Goal: Check status: Check status

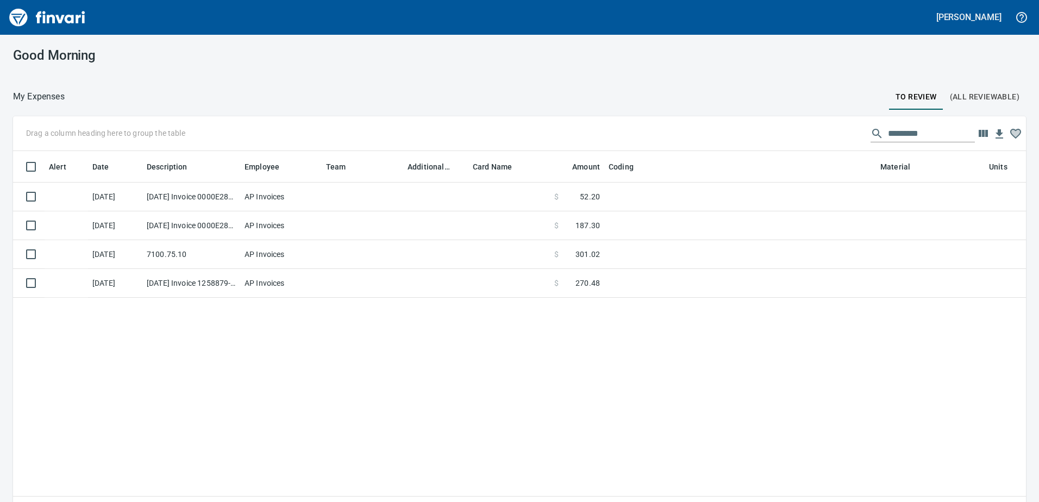
scroll to position [366, 996]
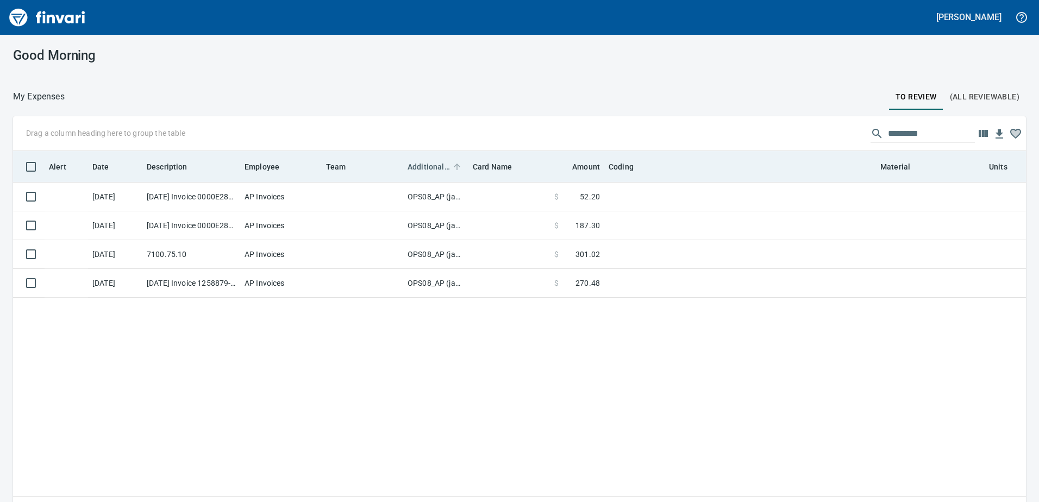
click at [421, 164] on span "Additional Reviewer" at bounding box center [428, 166] width 42 height 13
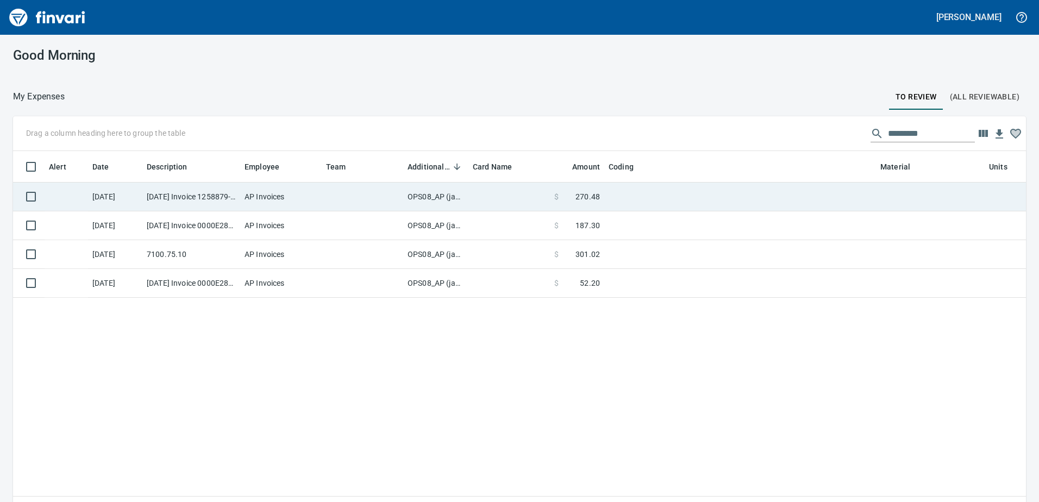
click at [431, 194] on td "OPS08_AP (janettep, samr)" at bounding box center [435, 196] width 65 height 29
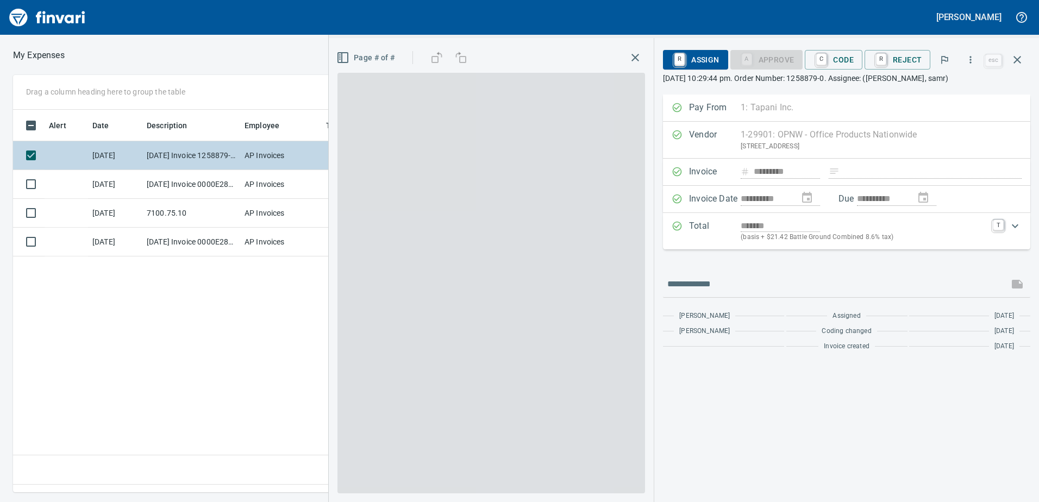
scroll to position [366, 733]
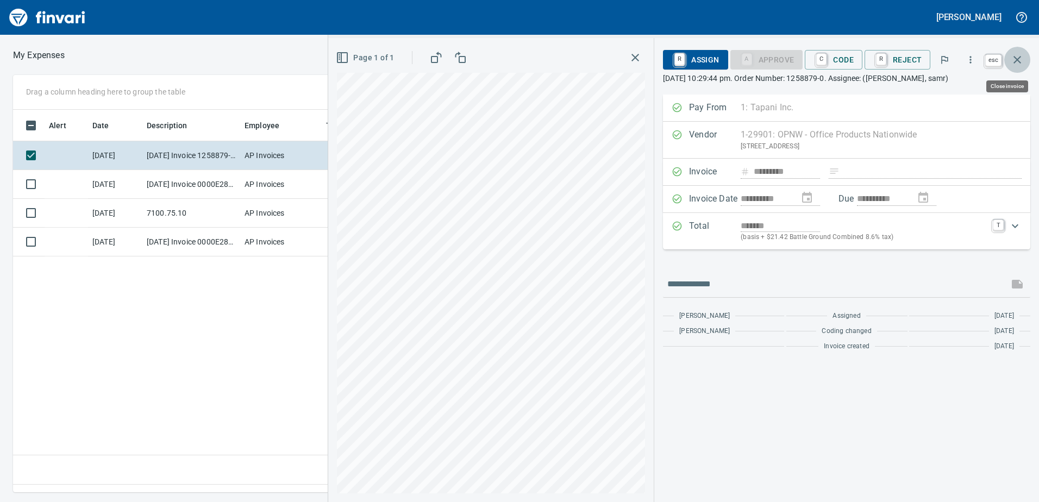
click at [1022, 59] on icon "button" at bounding box center [1016, 59] width 13 height 13
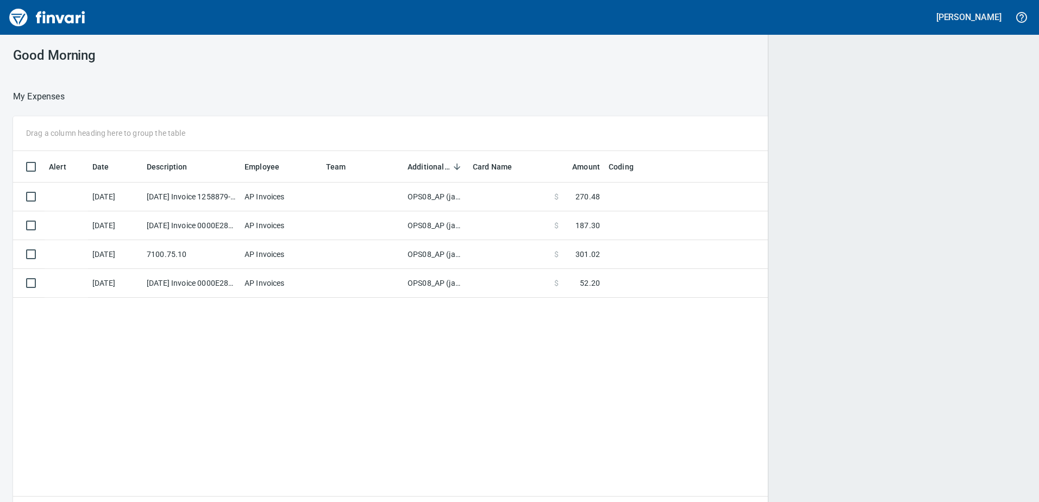
scroll to position [1, 1]
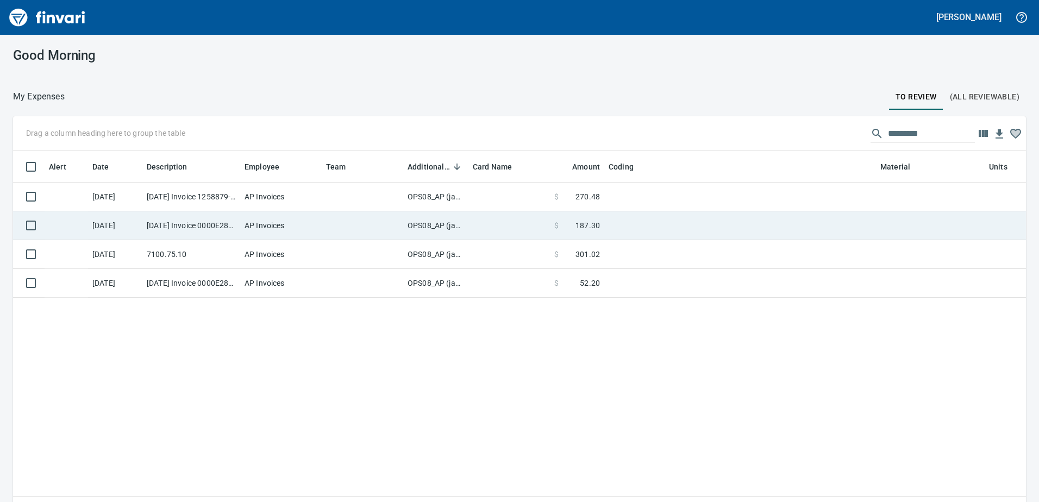
click at [426, 224] on td "OPS08_AP (janettep, samr)" at bounding box center [435, 225] width 65 height 29
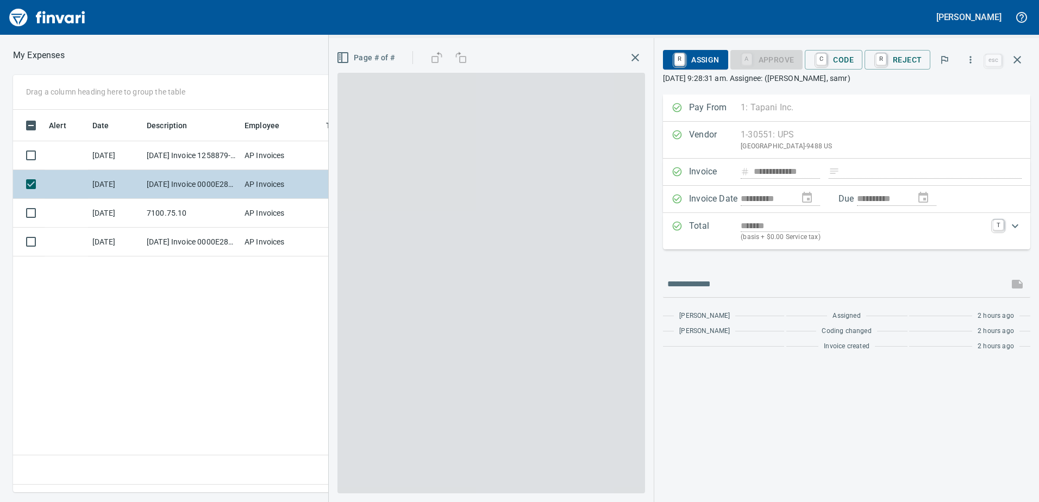
scroll to position [366, 733]
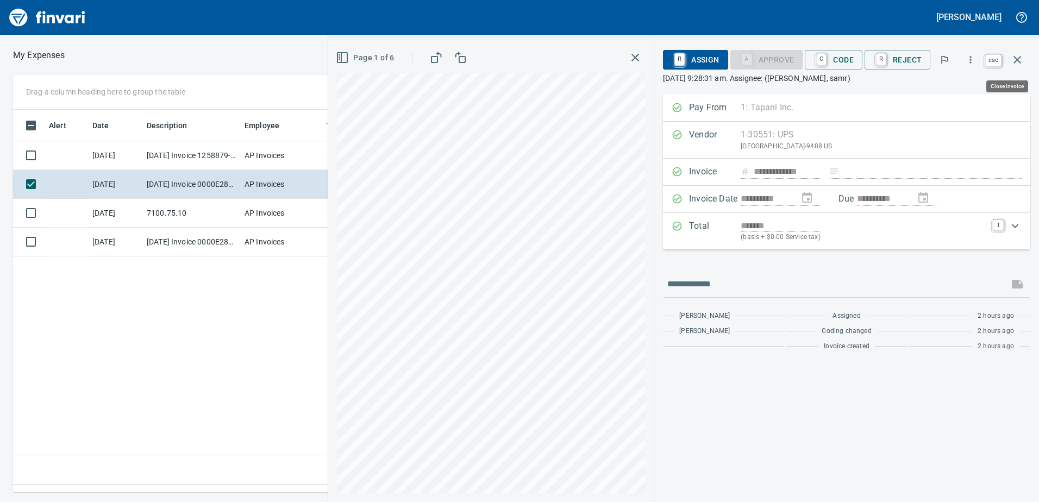
click at [1017, 53] on button "button" at bounding box center [1017, 60] width 26 height 26
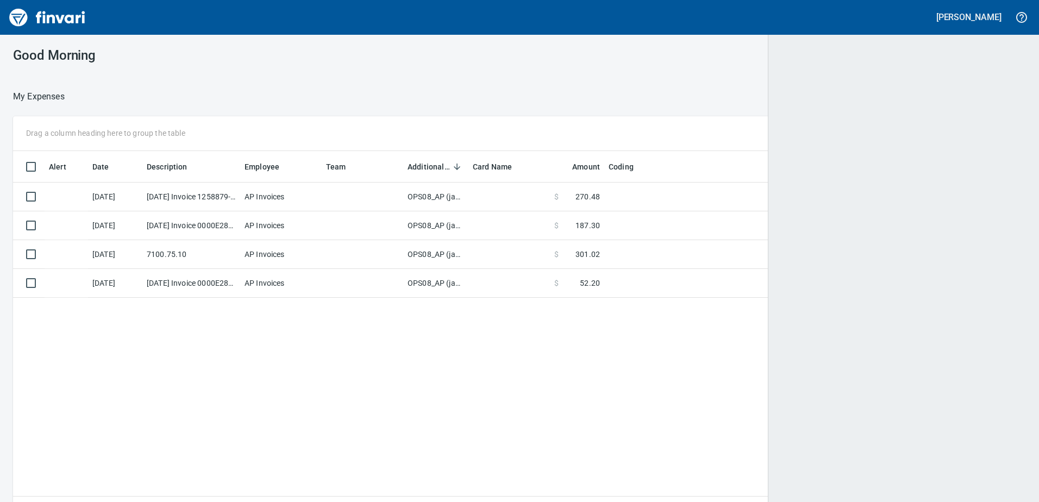
scroll to position [1, 1]
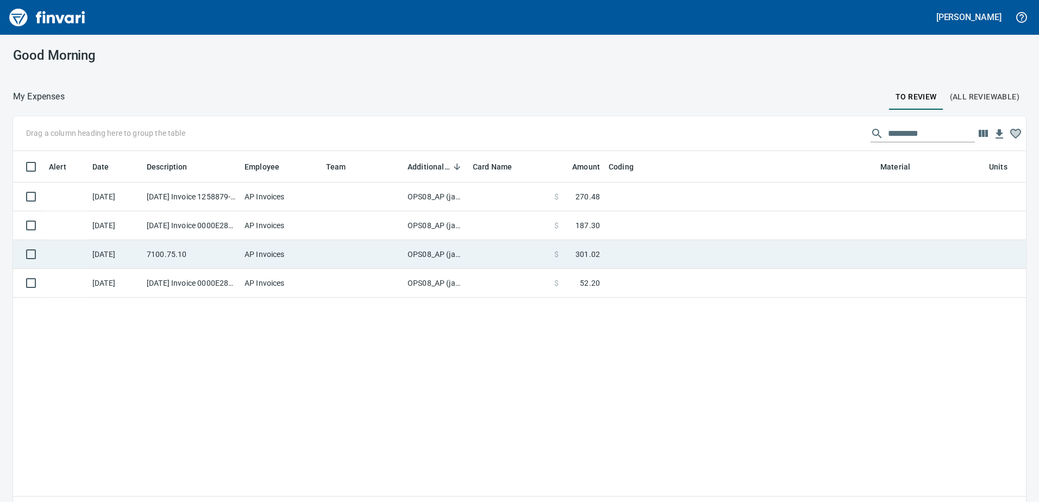
click at [420, 253] on td "OPS08_AP (janettep, samr)" at bounding box center [435, 254] width 65 height 29
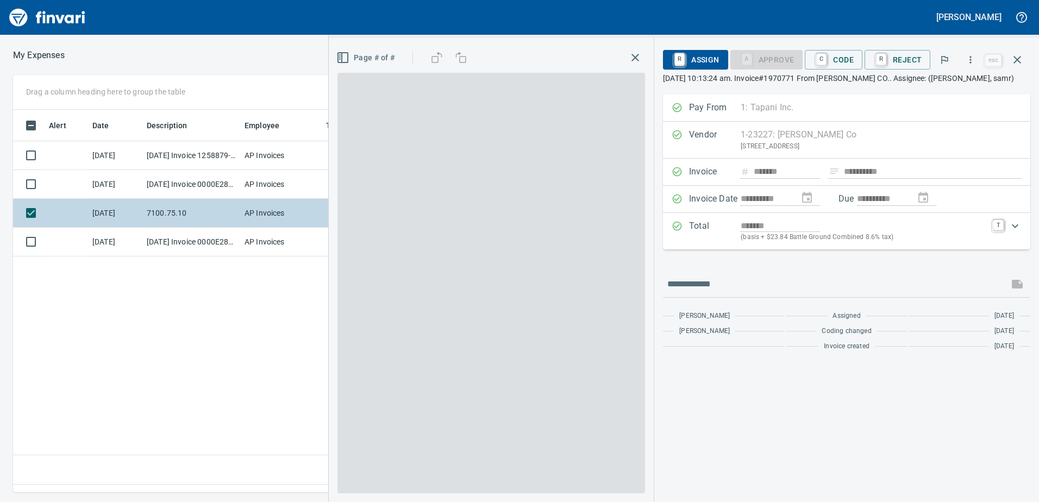
scroll to position [366, 733]
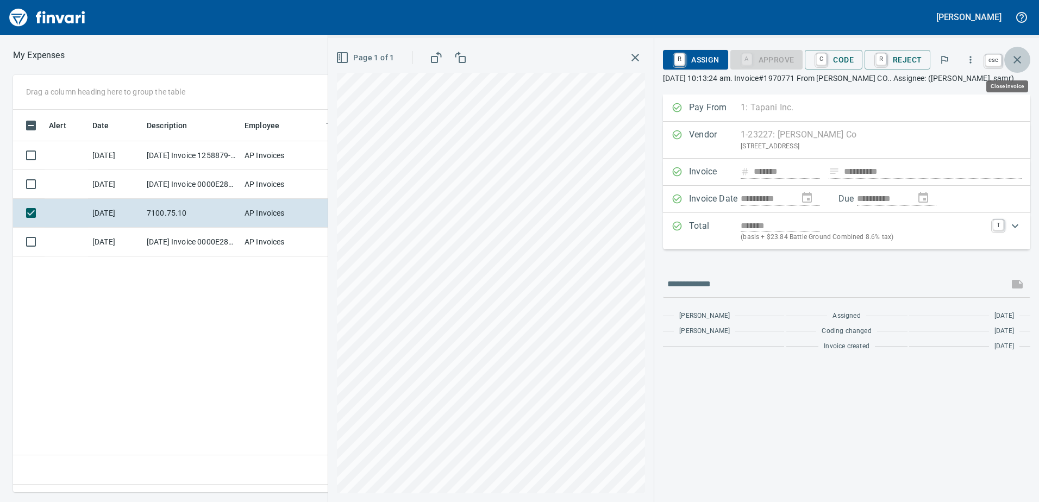
click at [1022, 57] on icon "button" at bounding box center [1016, 59] width 13 height 13
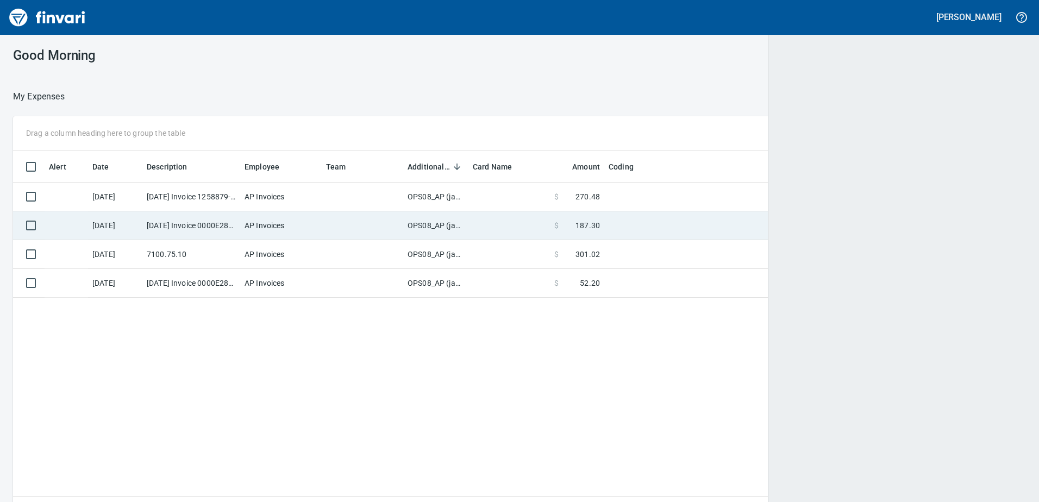
scroll to position [366, 994]
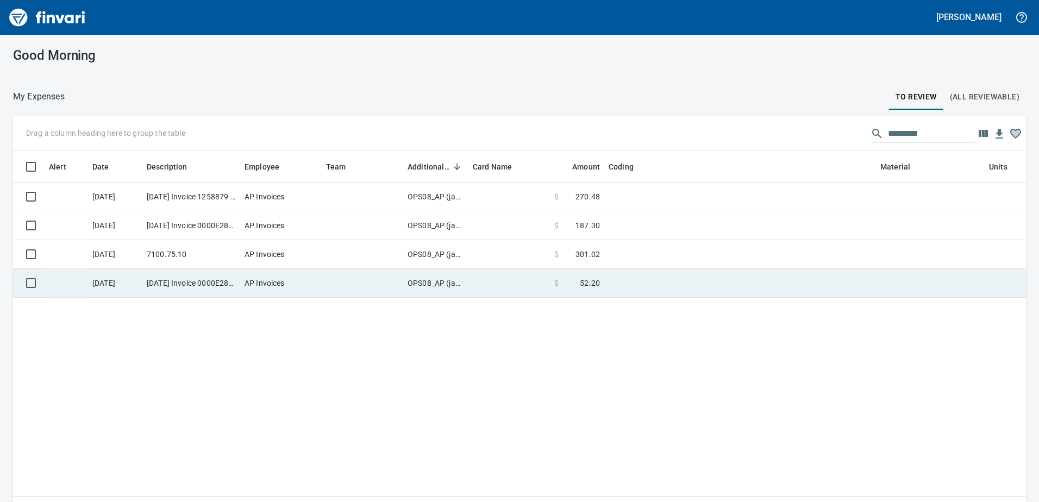
click at [424, 284] on td "OPS08_AP (janettep, samr)" at bounding box center [435, 283] width 65 height 29
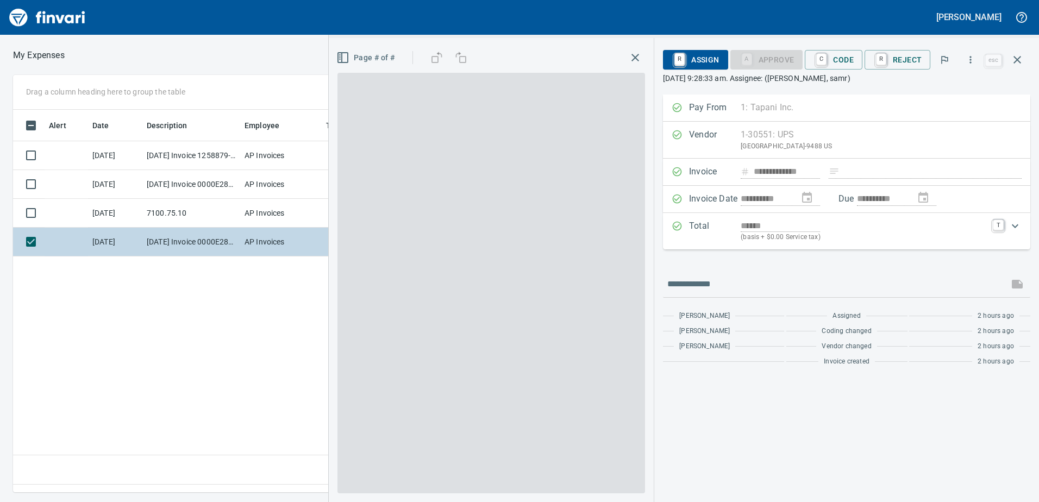
scroll to position [366, 733]
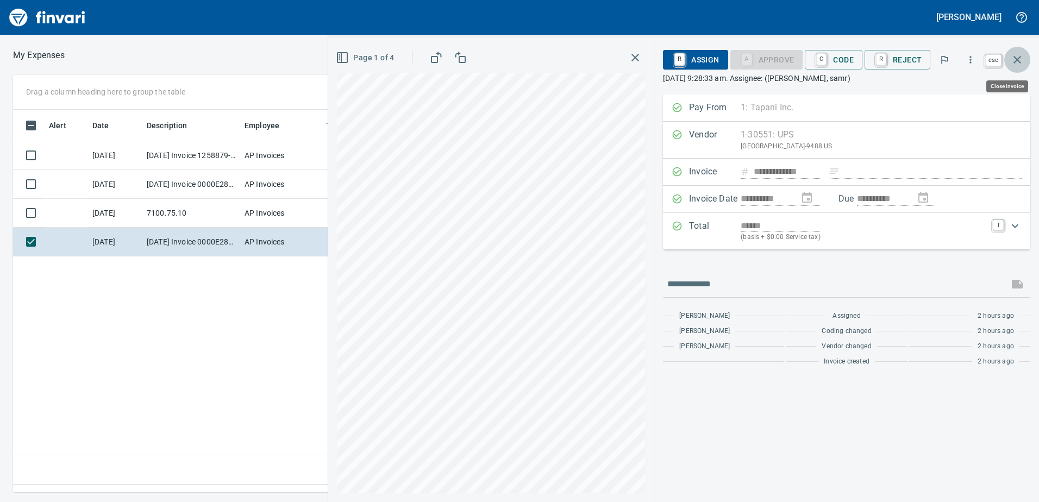
click at [1017, 58] on icon "button" at bounding box center [1016, 59] width 13 height 13
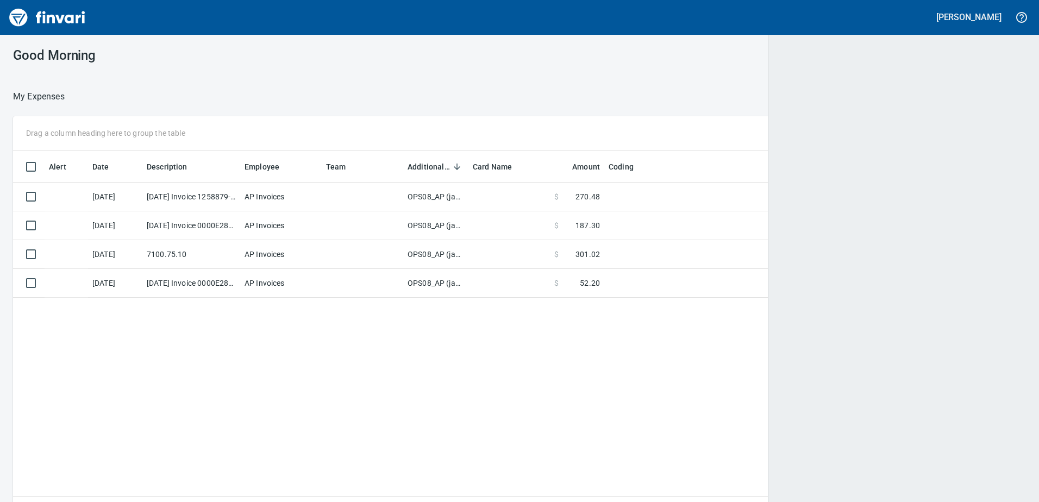
scroll to position [366, 994]
